Goal: Task Accomplishment & Management: Use online tool/utility

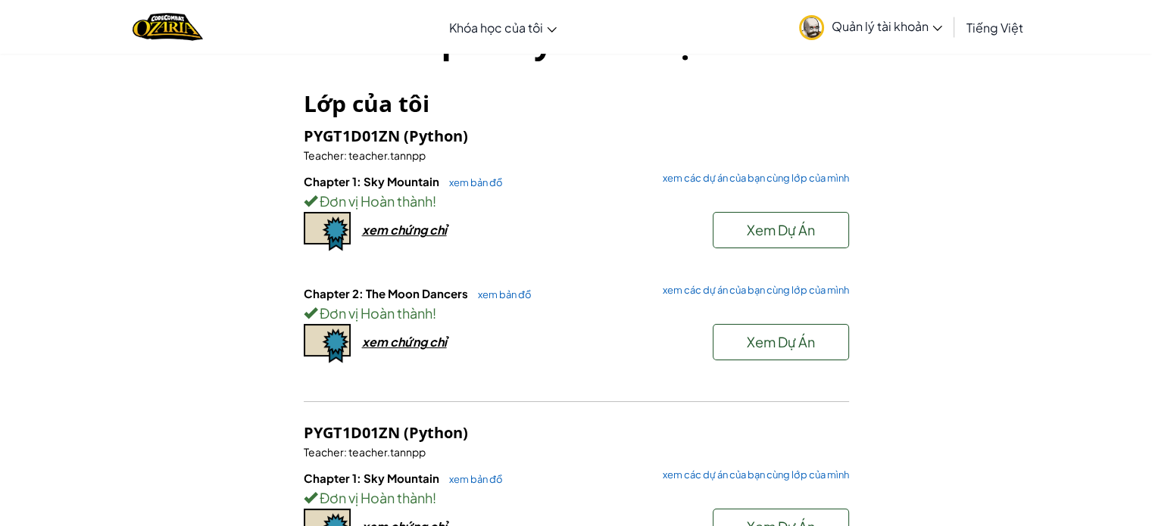
scroll to position [151, 0]
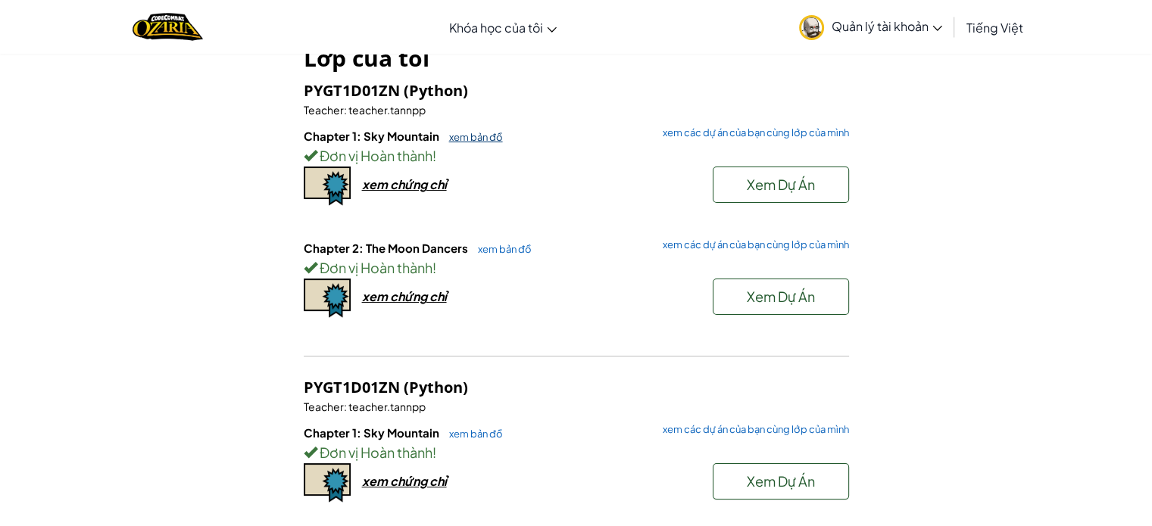
click at [485, 136] on link "xem bản đồ" at bounding box center [471, 137] width 61 height 12
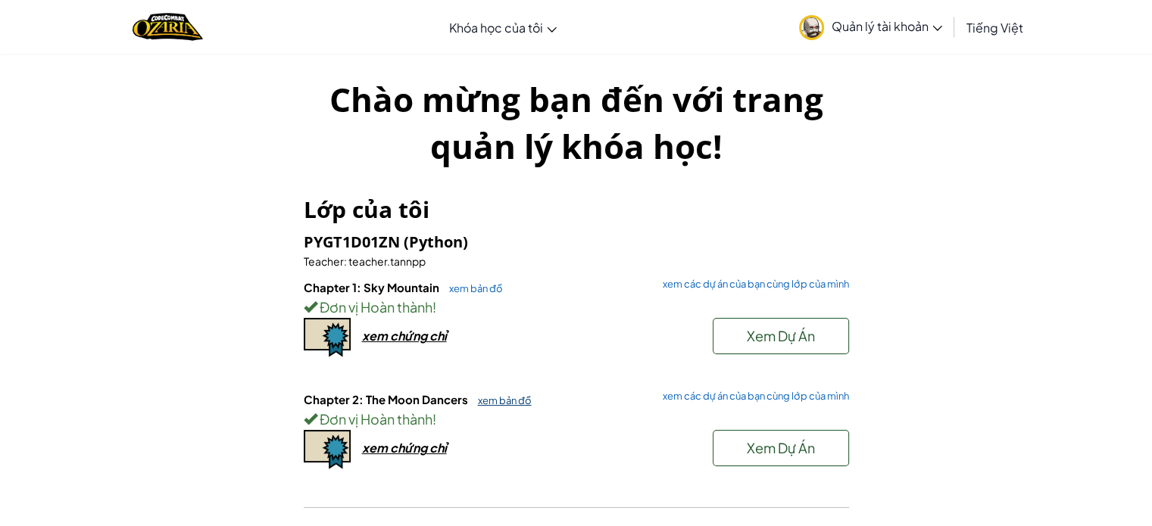
click at [500, 395] on link "xem bản đồ" at bounding box center [500, 400] width 61 height 12
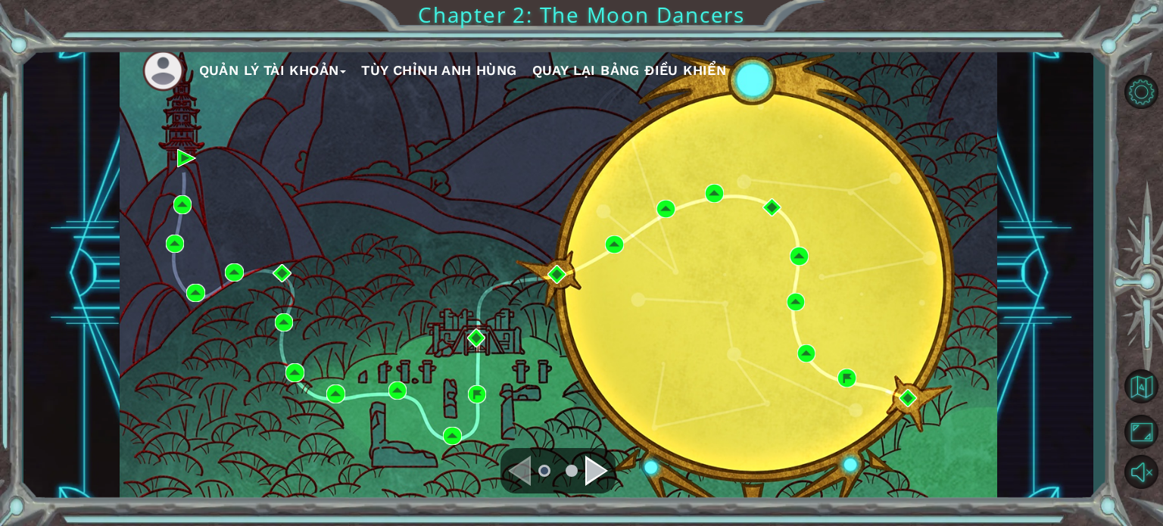
click at [597, 466] on div "Navigate to the next page" at bounding box center [596, 471] width 23 height 30
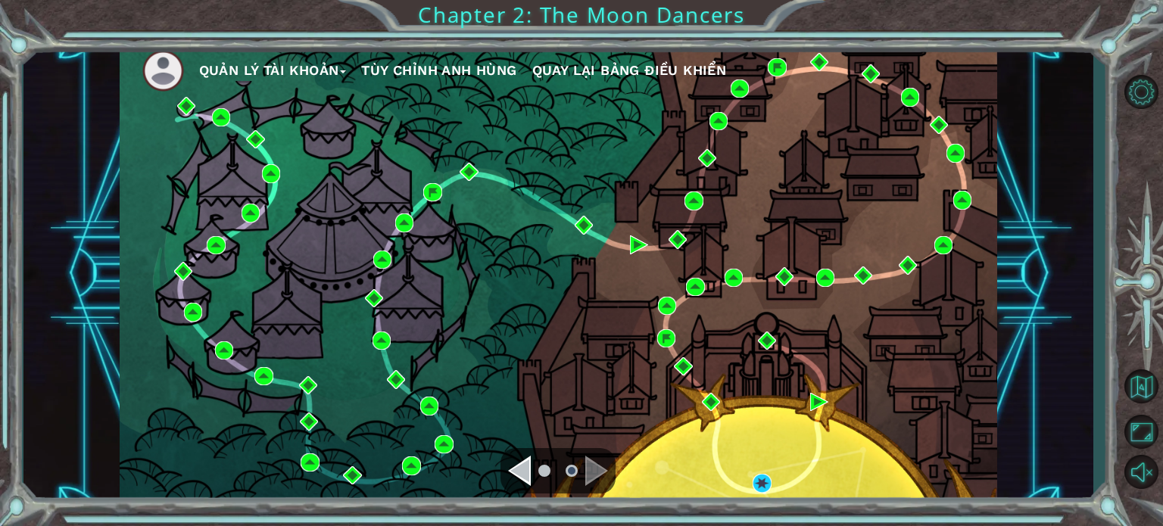
click at [535, 460] on ul at bounding box center [558, 471] width 55 height 30
click at [528, 465] on div "Navigate to the previous page" at bounding box center [519, 471] width 23 height 30
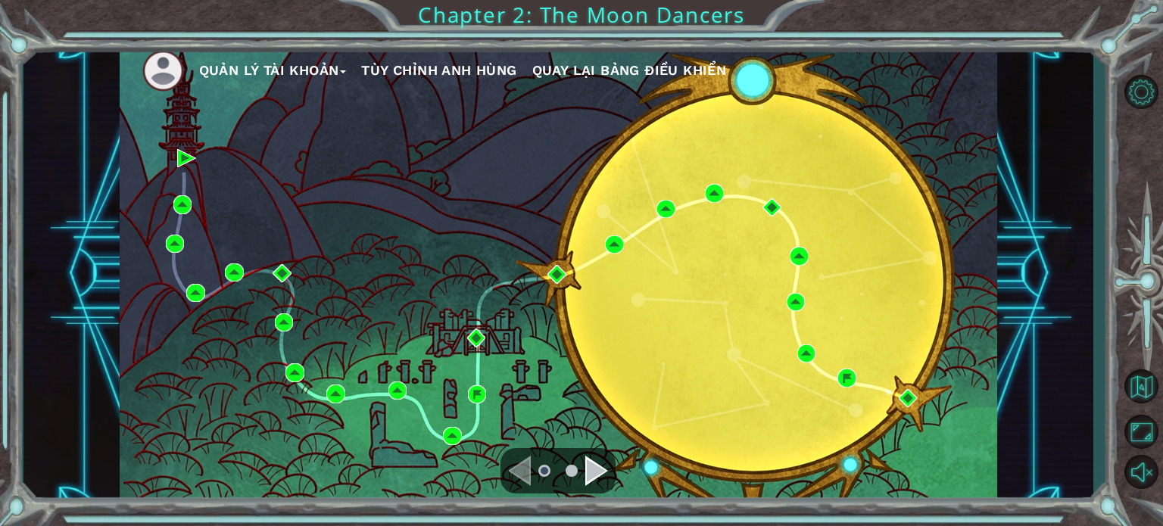
click at [595, 59] on button "Quay lại Bảng Điều Khiển" at bounding box center [629, 70] width 195 height 23
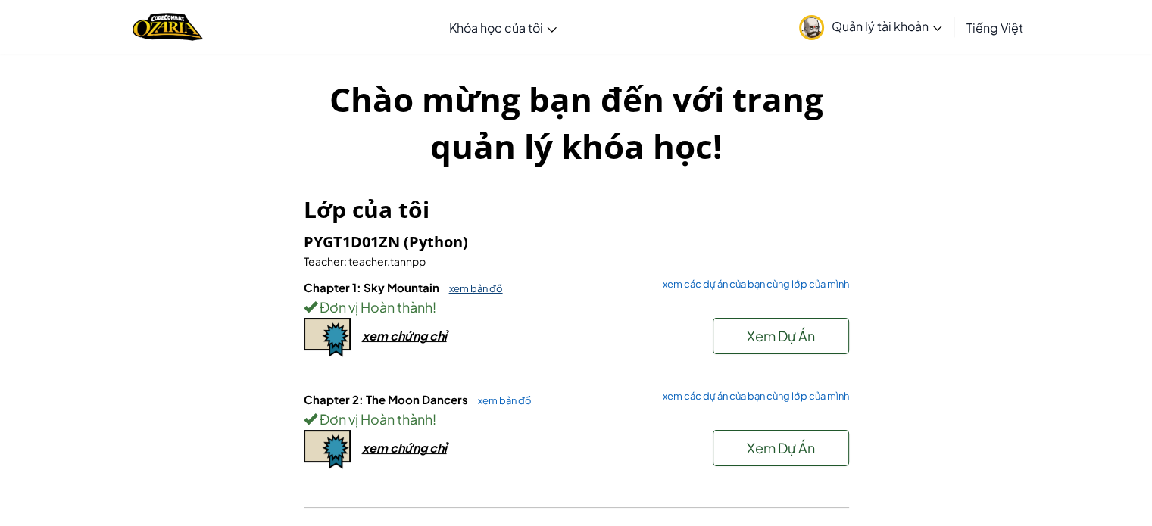
click at [483, 285] on link "xem bản đồ" at bounding box center [471, 288] width 61 height 12
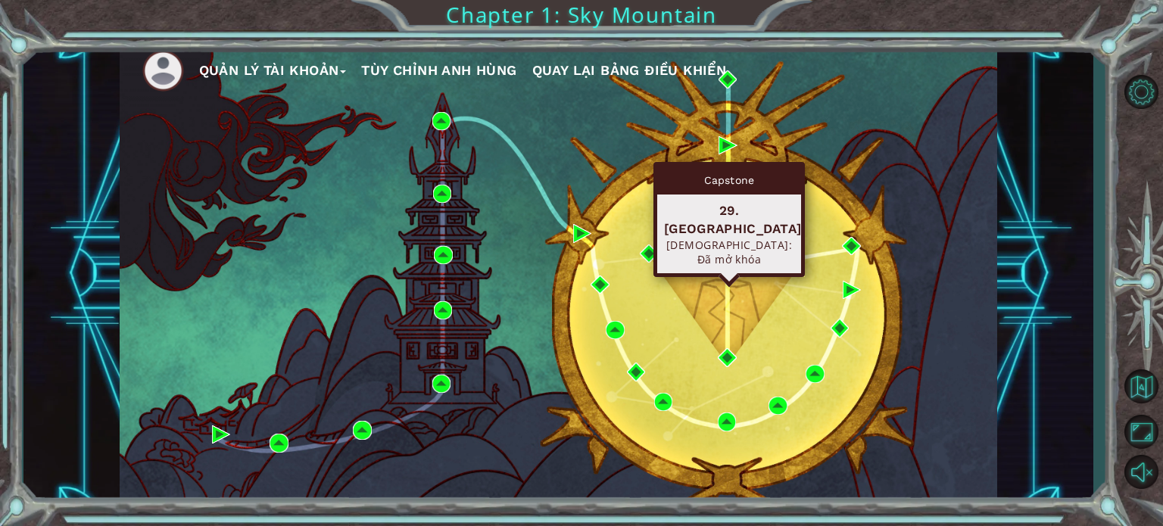
click at [726, 257] on img at bounding box center [726, 261] width 18 height 18
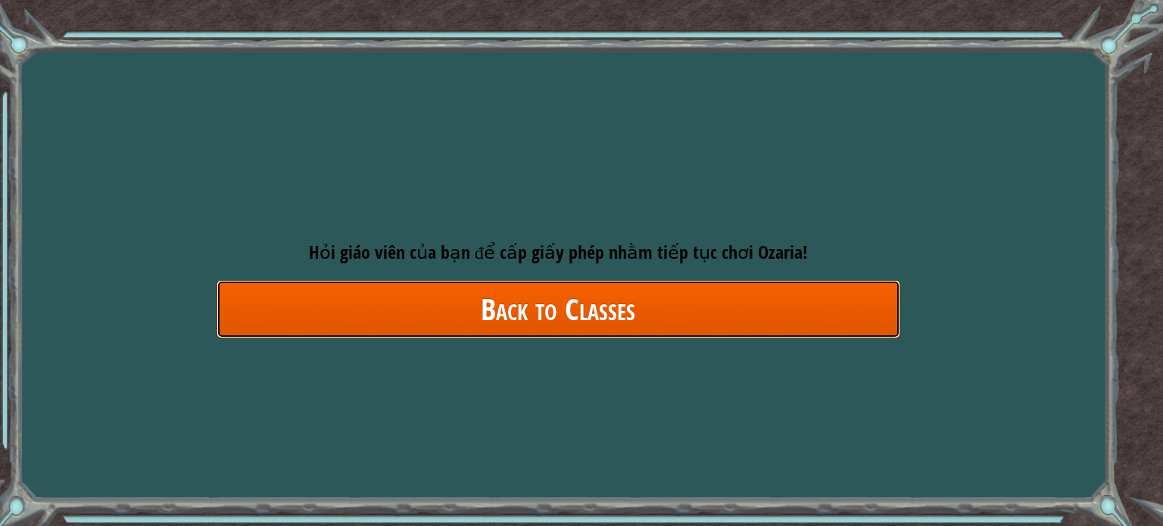
click at [452, 325] on link "Back to Classes" at bounding box center [559, 309] width 684 height 58
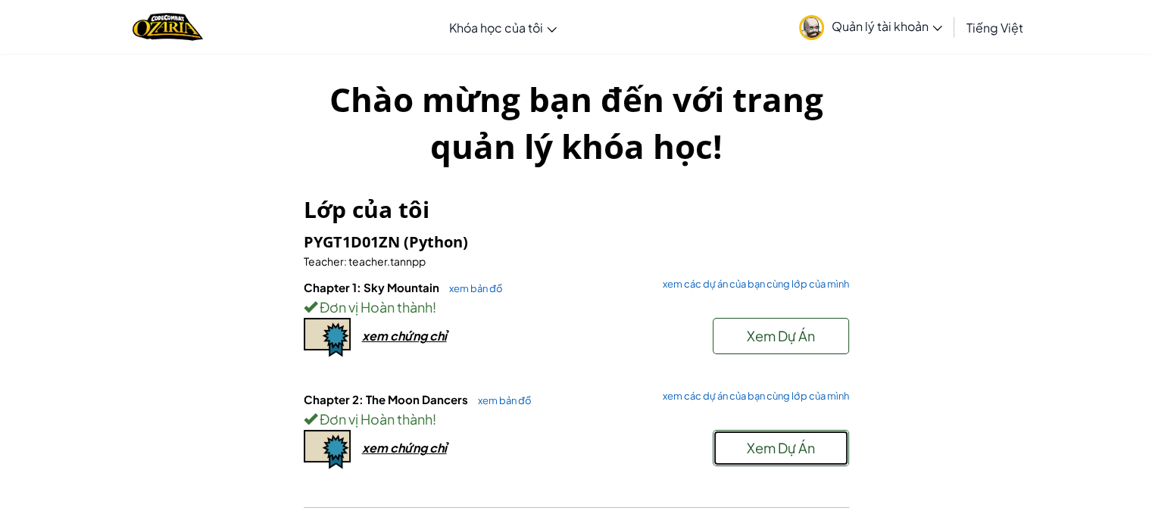
click at [768, 449] on span "Xem Dự Án" at bounding box center [781, 447] width 68 height 17
